Goal: Task Accomplishment & Management: Use online tool/utility

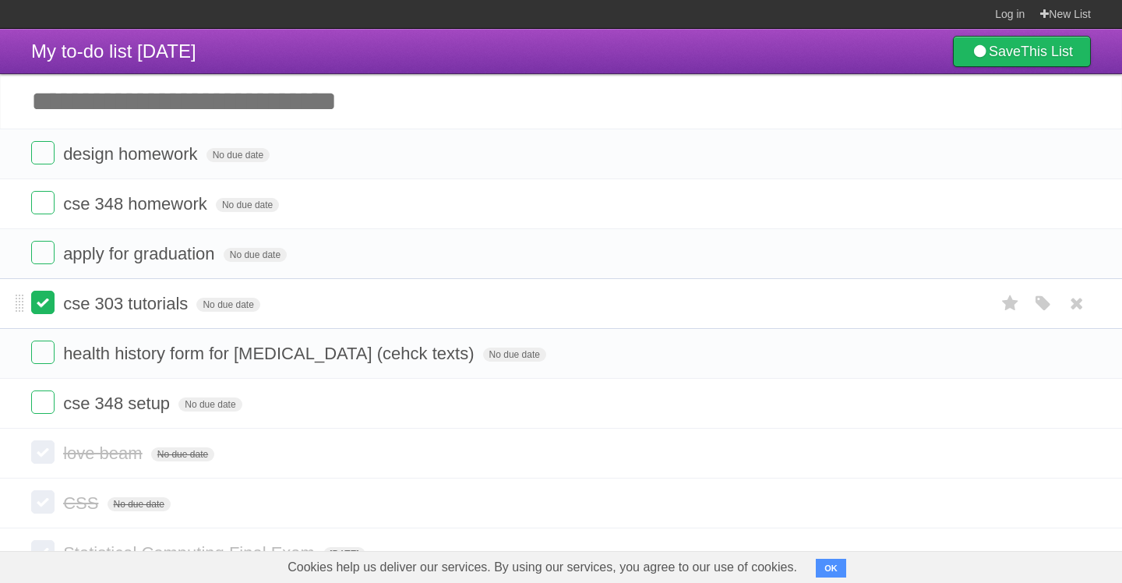
click at [44, 309] on label at bounding box center [42, 302] width 23 height 23
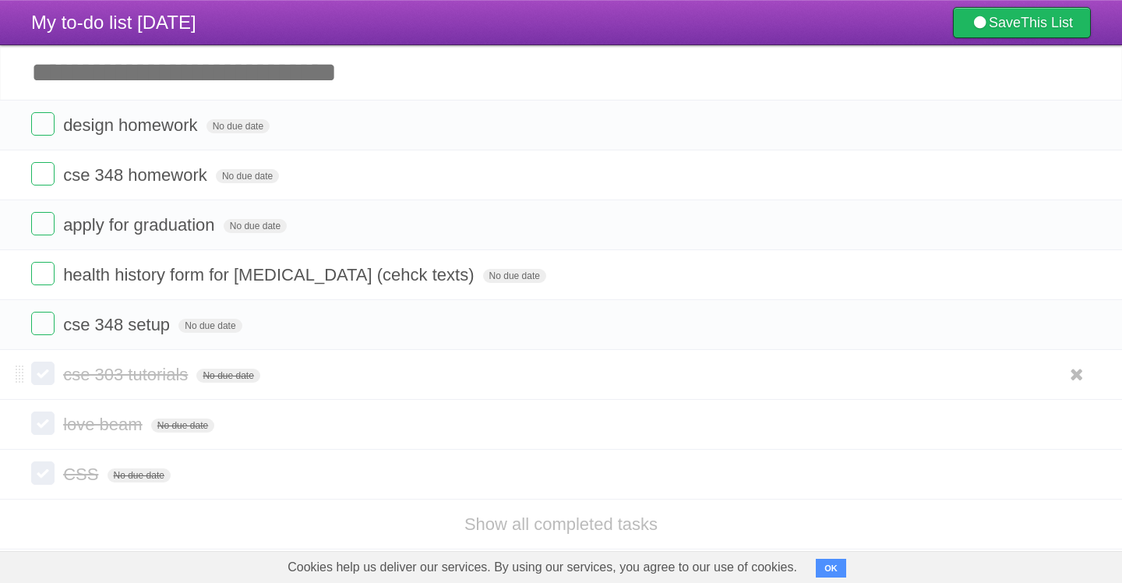
scroll to position [38, 0]
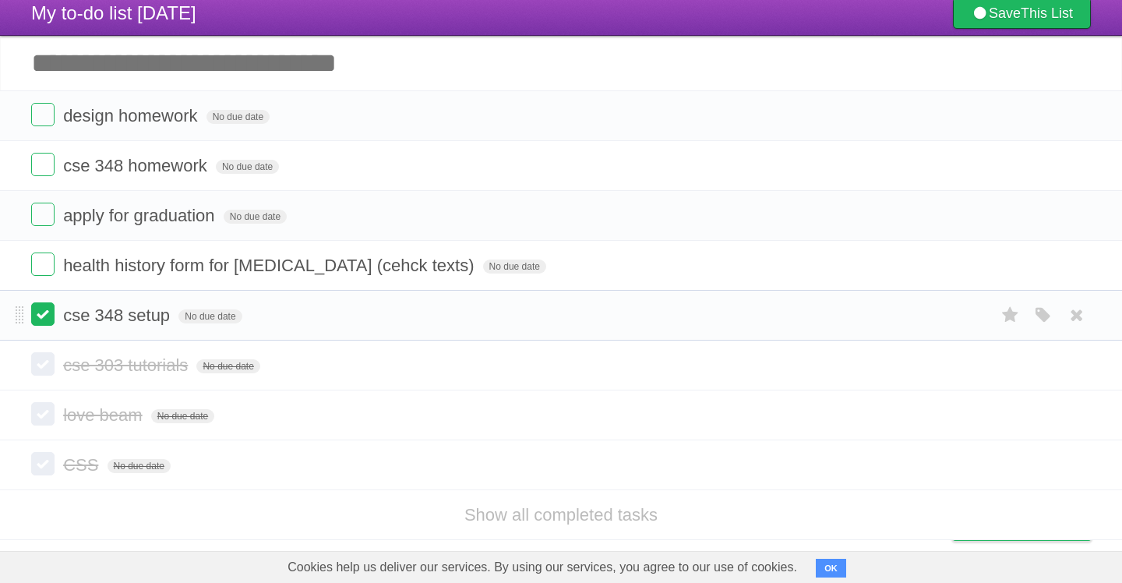
click at [43, 322] on label at bounding box center [42, 313] width 23 height 23
